Goal: Task Accomplishment & Management: Complete application form

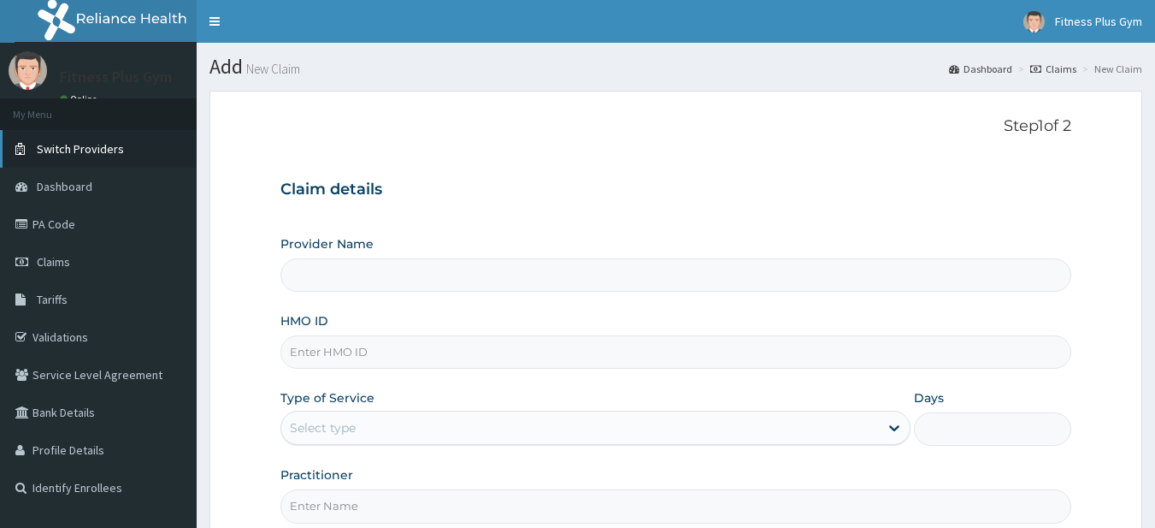
type input "Fitness plus Gym"
type input "1"
click at [377, 361] on input "HMO ID" at bounding box center [676, 351] width 792 height 33
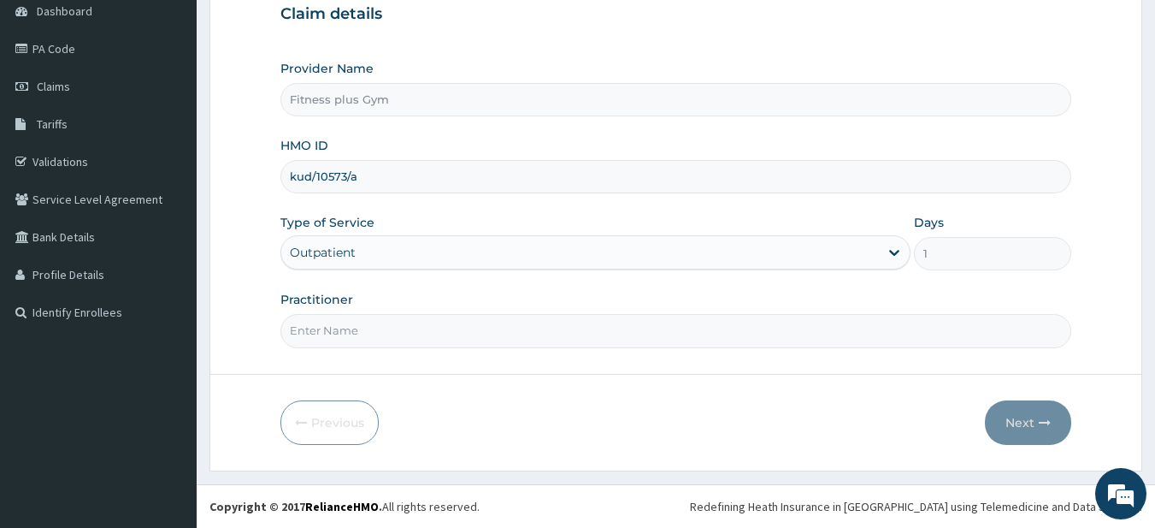
type input "kud/10573/a"
click at [439, 336] on input "Practitioner" at bounding box center [676, 330] width 792 height 33
type input "fitness+"
click at [1017, 430] on button "Next" at bounding box center [1028, 422] width 86 height 44
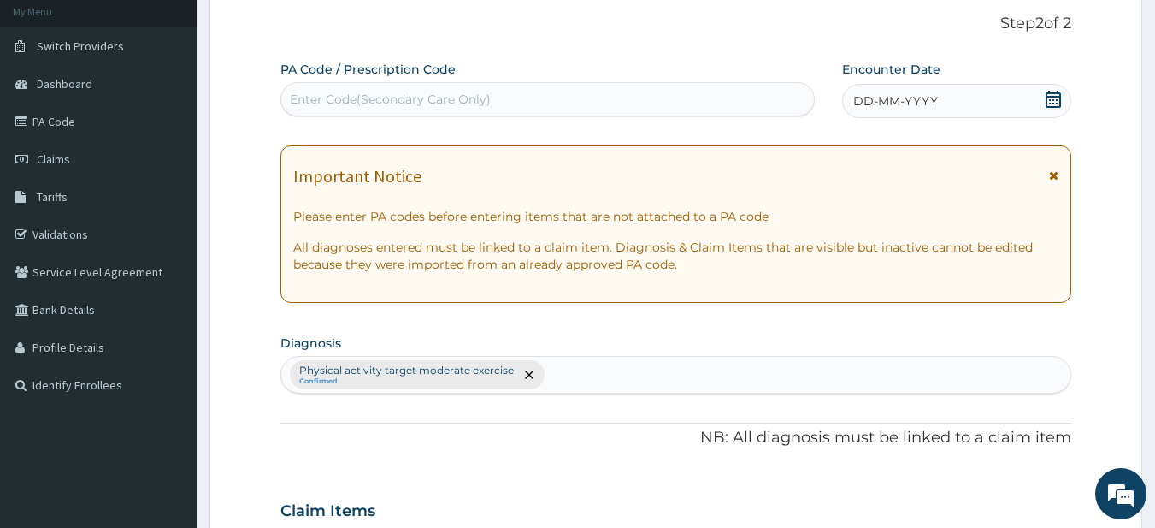
scroll to position [0, 0]
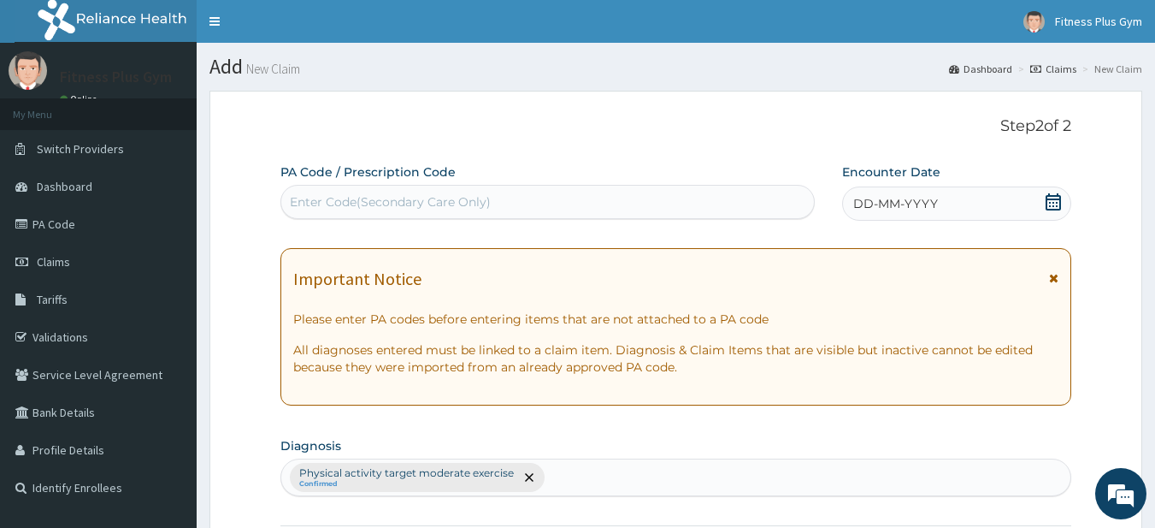
click at [644, 209] on div "Enter Code(Secondary Care Only)" at bounding box center [548, 201] width 534 height 27
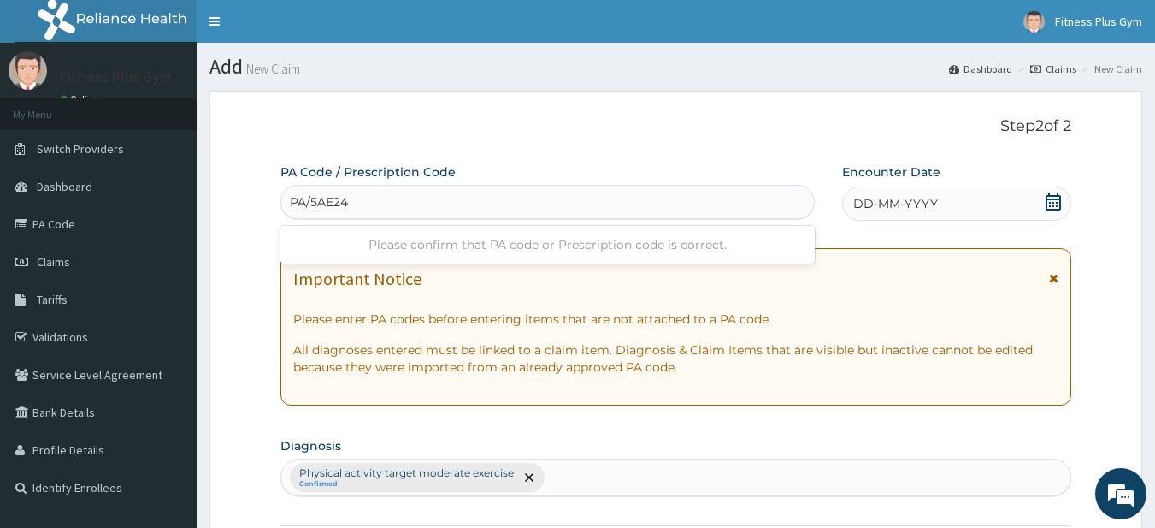
type input "PA/5AE24D"
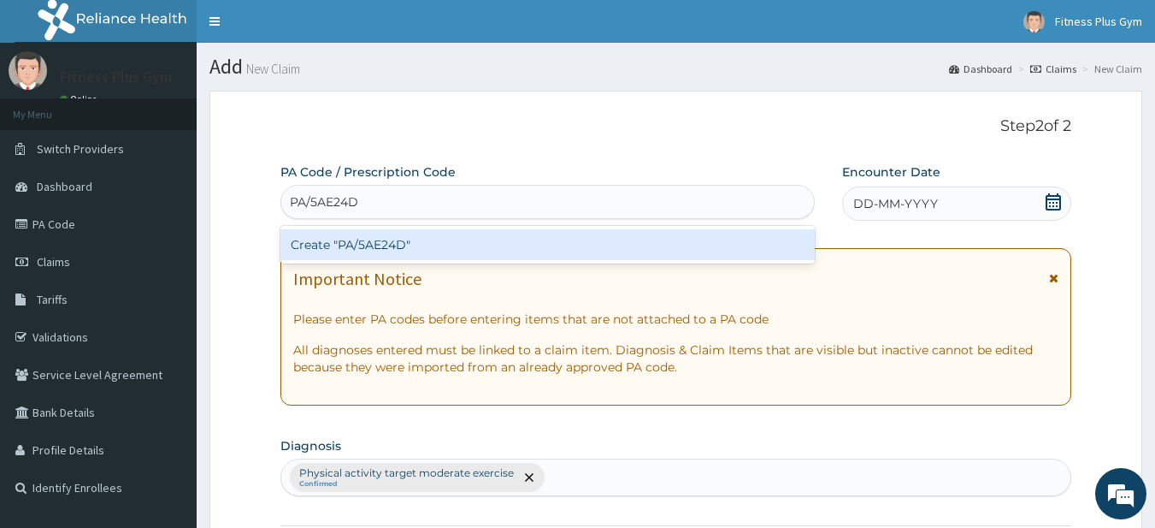
click at [537, 251] on div "Create "PA/5AE24D"" at bounding box center [547, 244] width 535 height 31
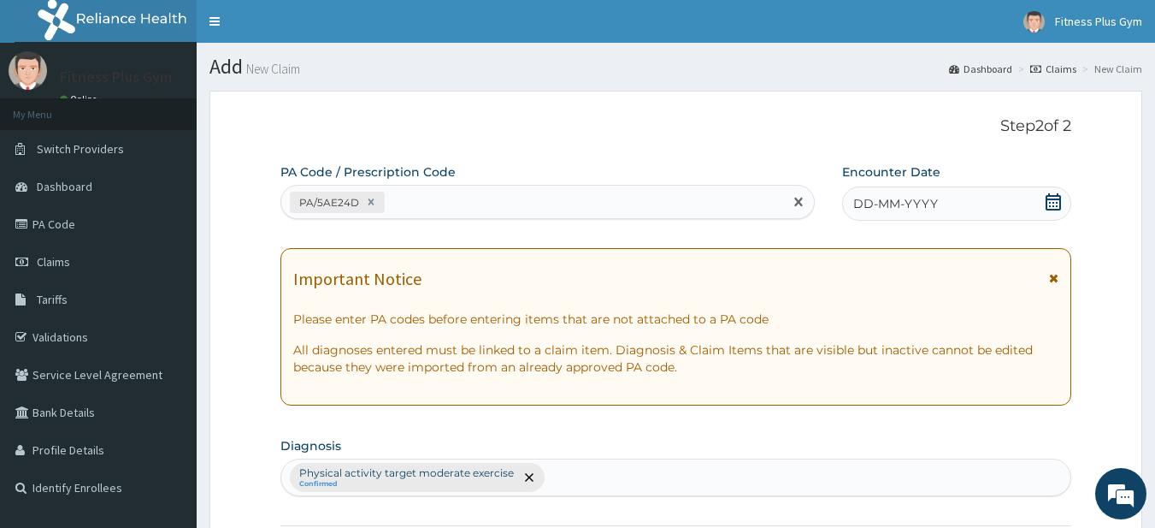
click at [944, 209] on div "DD-MM-YYYY" at bounding box center [956, 203] width 229 height 34
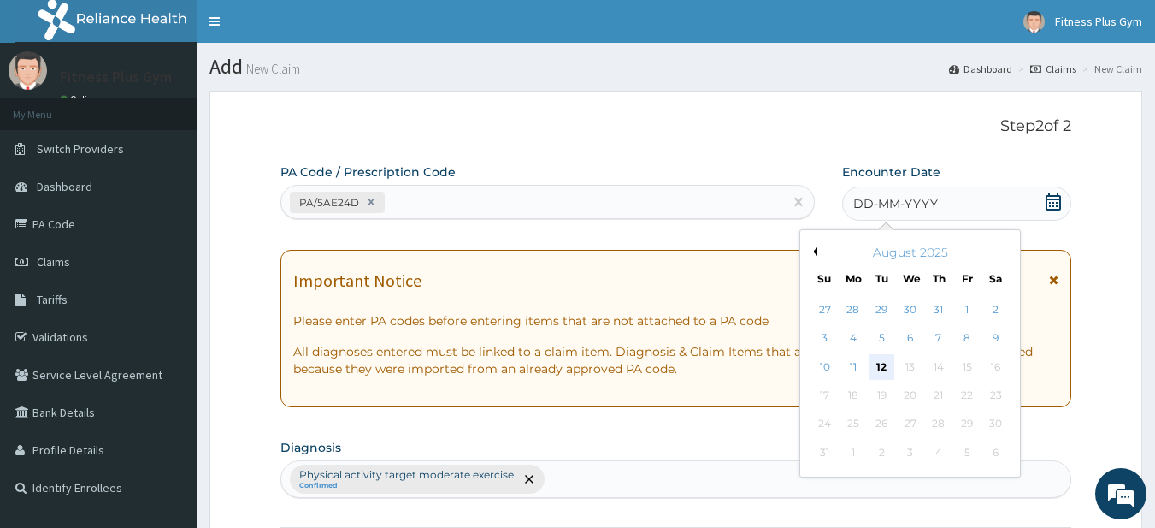
click at [877, 370] on div "12" at bounding box center [883, 367] width 26 height 26
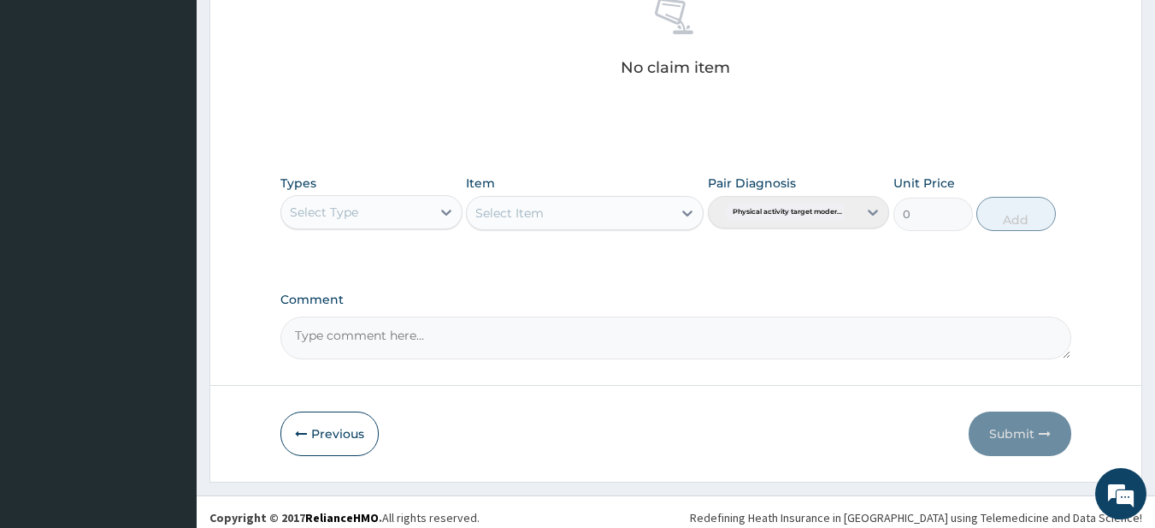
scroll to position [705, 0]
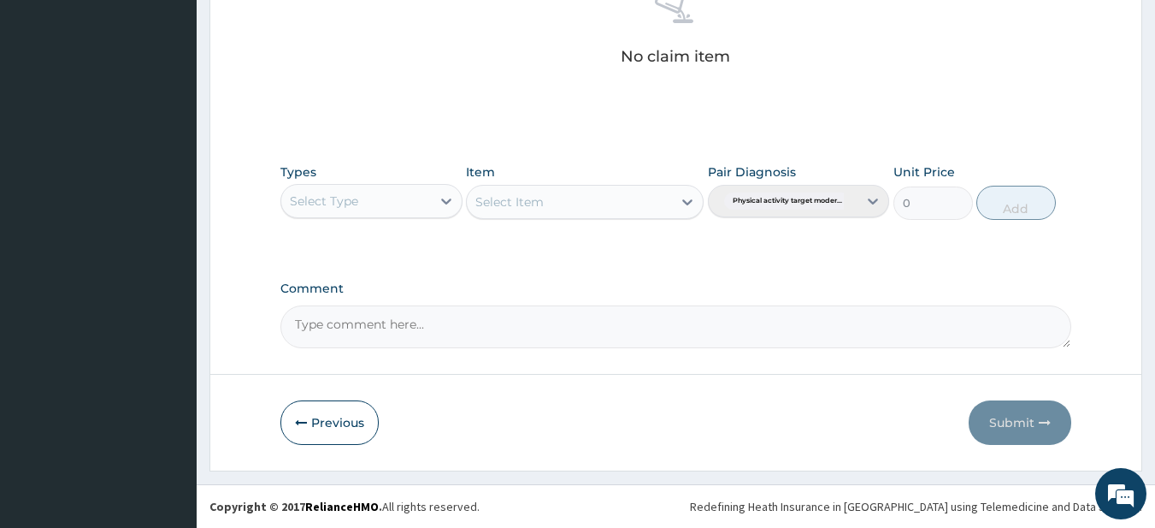
click at [376, 212] on div "Select Type" at bounding box center [356, 200] width 150 height 27
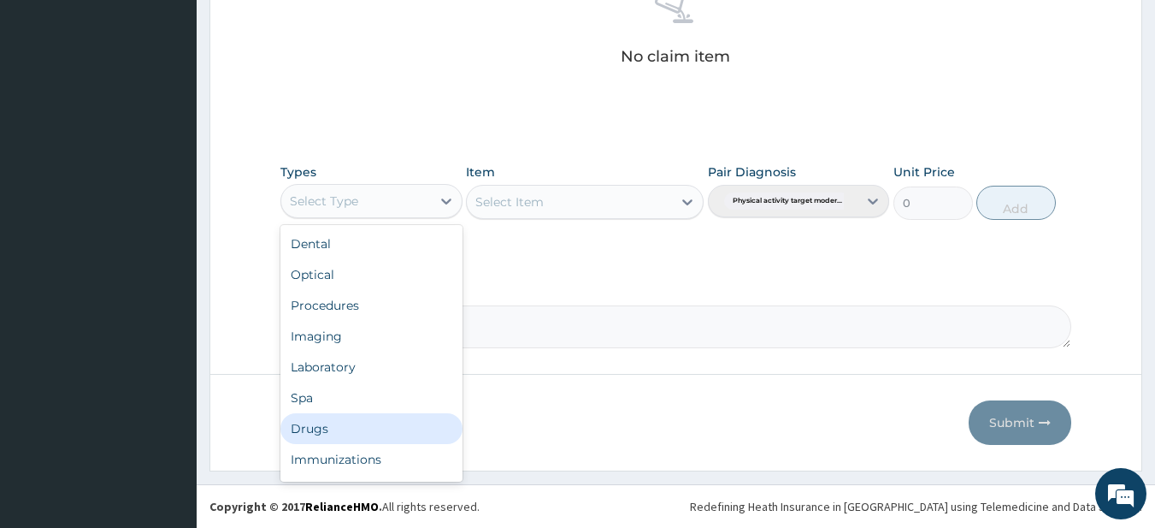
scroll to position [58, 0]
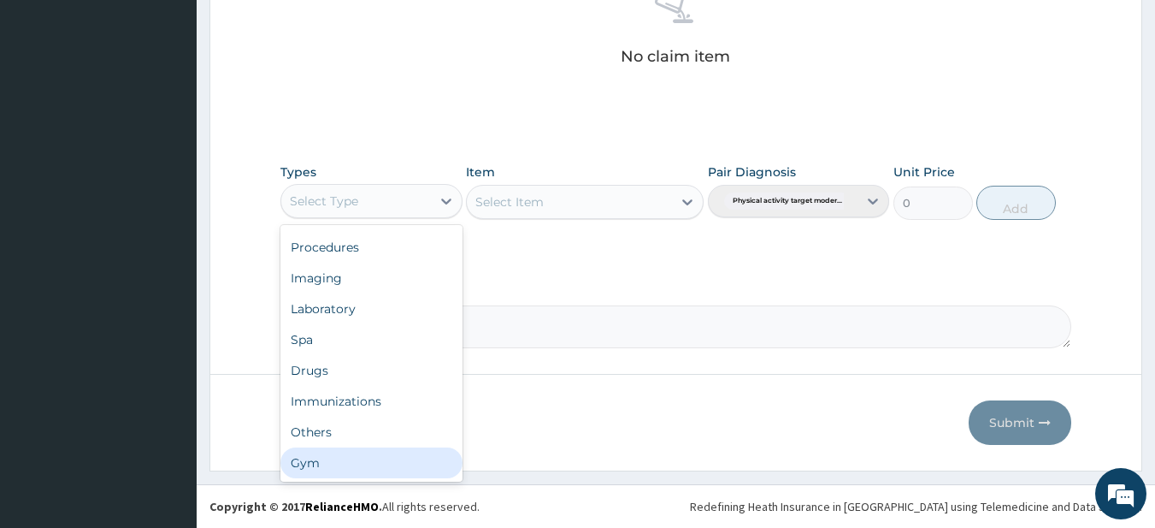
drag, startPoint x: 360, startPoint y: 468, endPoint x: 430, endPoint y: 383, distance: 109.9
click at [361, 466] on div "Gym" at bounding box center [371, 462] width 182 height 31
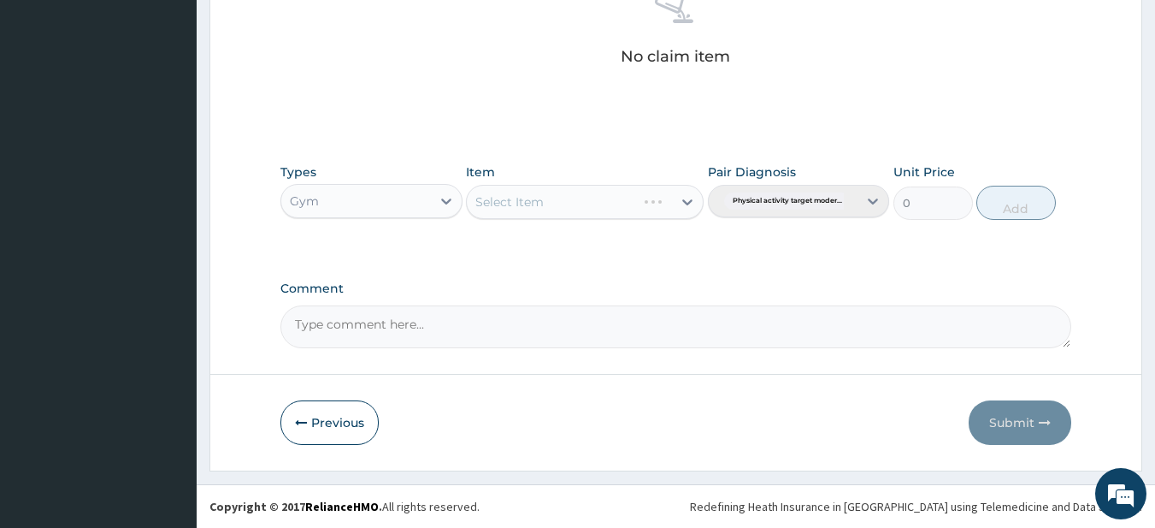
click at [644, 209] on div "Select Item" at bounding box center [585, 202] width 238 height 34
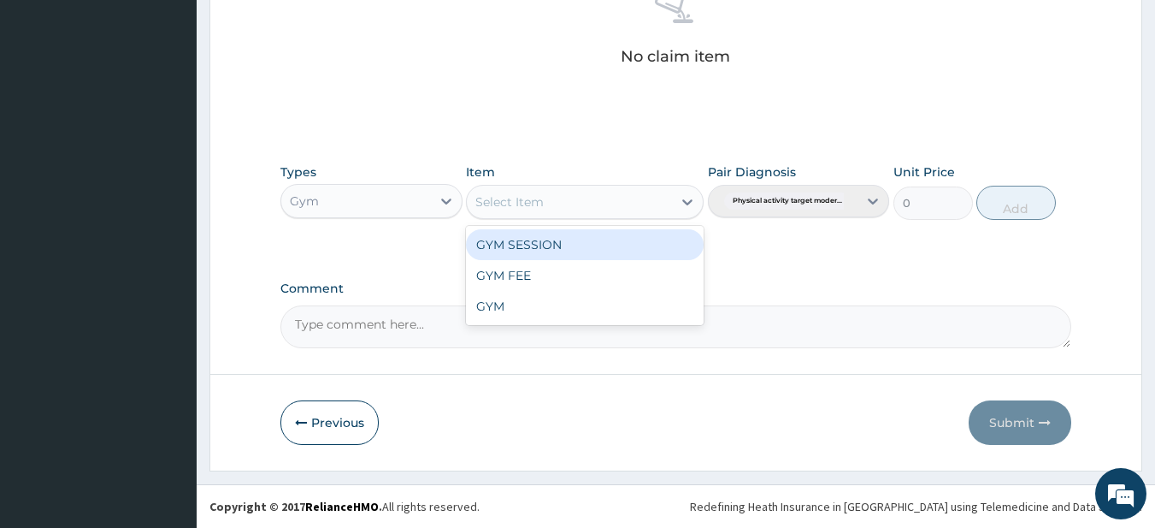
click at [646, 203] on div "Select Item" at bounding box center [569, 201] width 205 height 27
click at [628, 238] on div "GYM SESSION" at bounding box center [585, 244] width 238 height 31
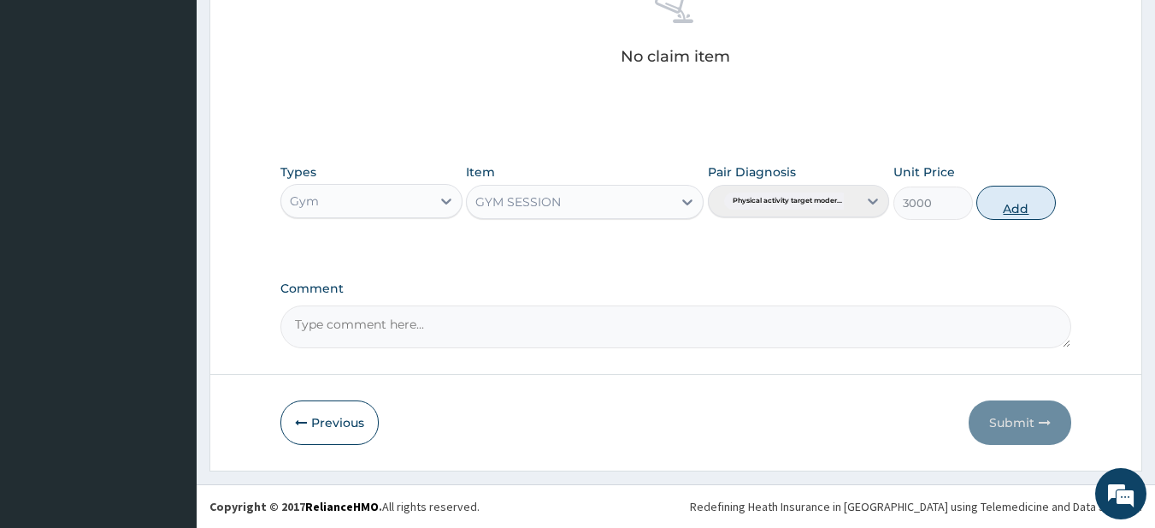
click at [1028, 204] on button "Add" at bounding box center [1016, 203] width 80 height 34
type input "0"
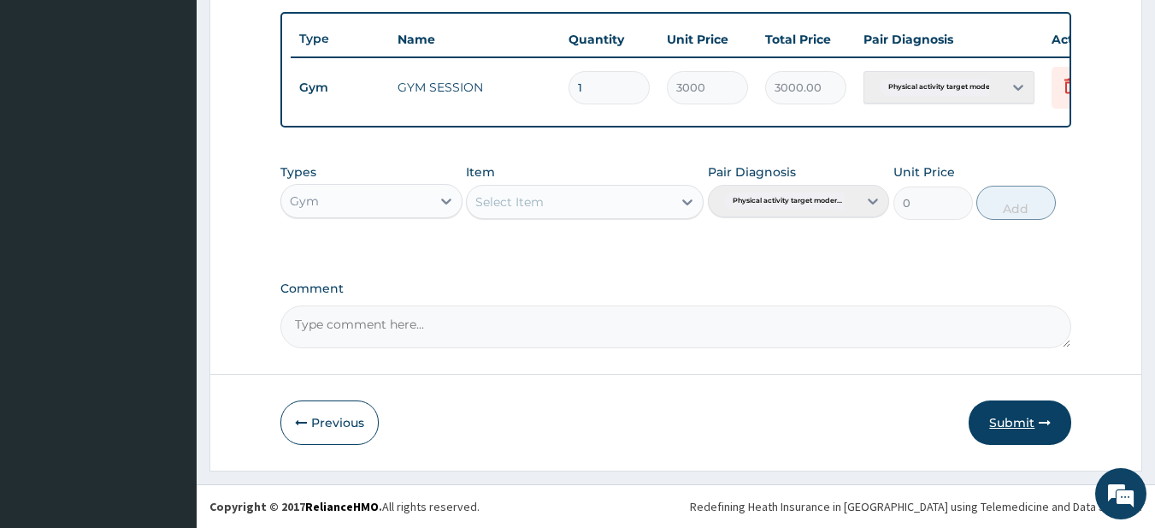
click at [1043, 419] on icon "button" at bounding box center [1045, 422] width 12 height 12
